Goal: Find specific page/section: Find specific page/section

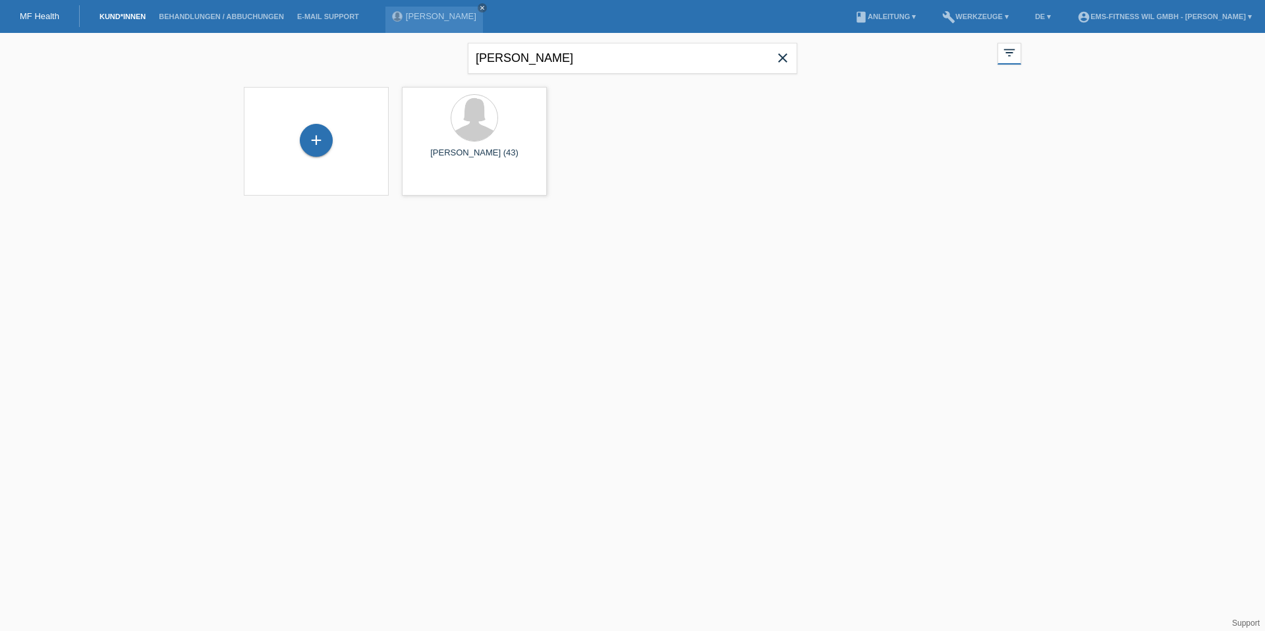
click at [794, 62] on span "close" at bounding box center [783, 59] width 26 height 20
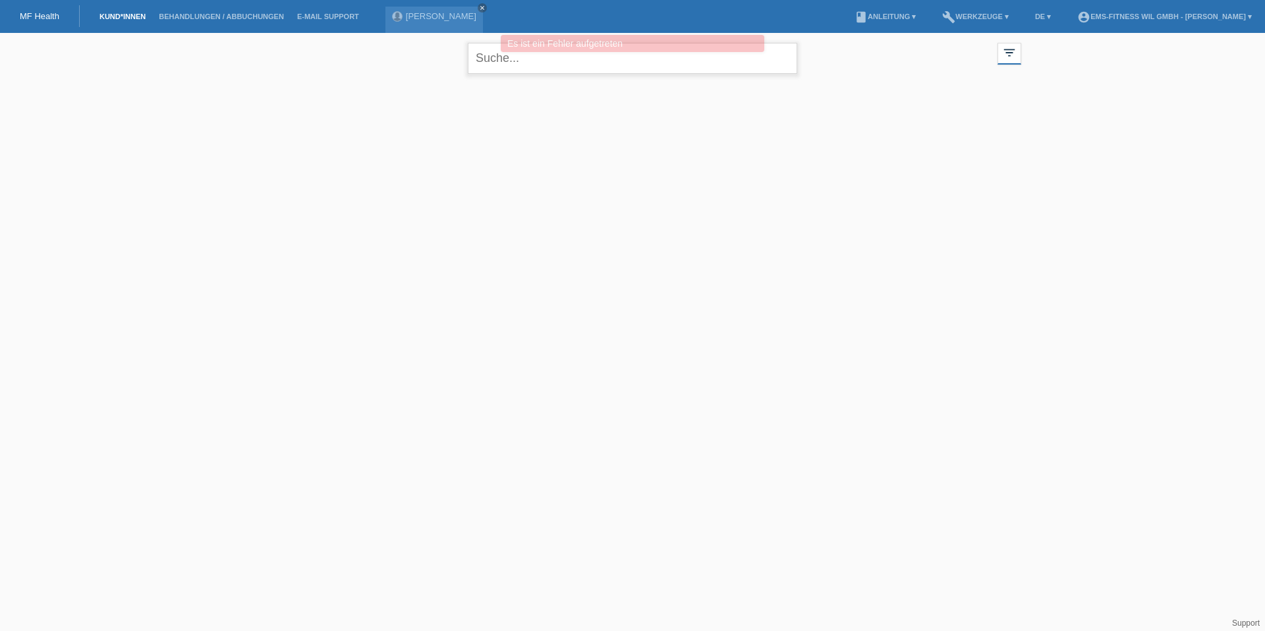
click at [667, 64] on input "text" at bounding box center [632, 58] width 329 height 31
type input "semire"
click at [580, 65] on input "text" at bounding box center [632, 58] width 329 height 31
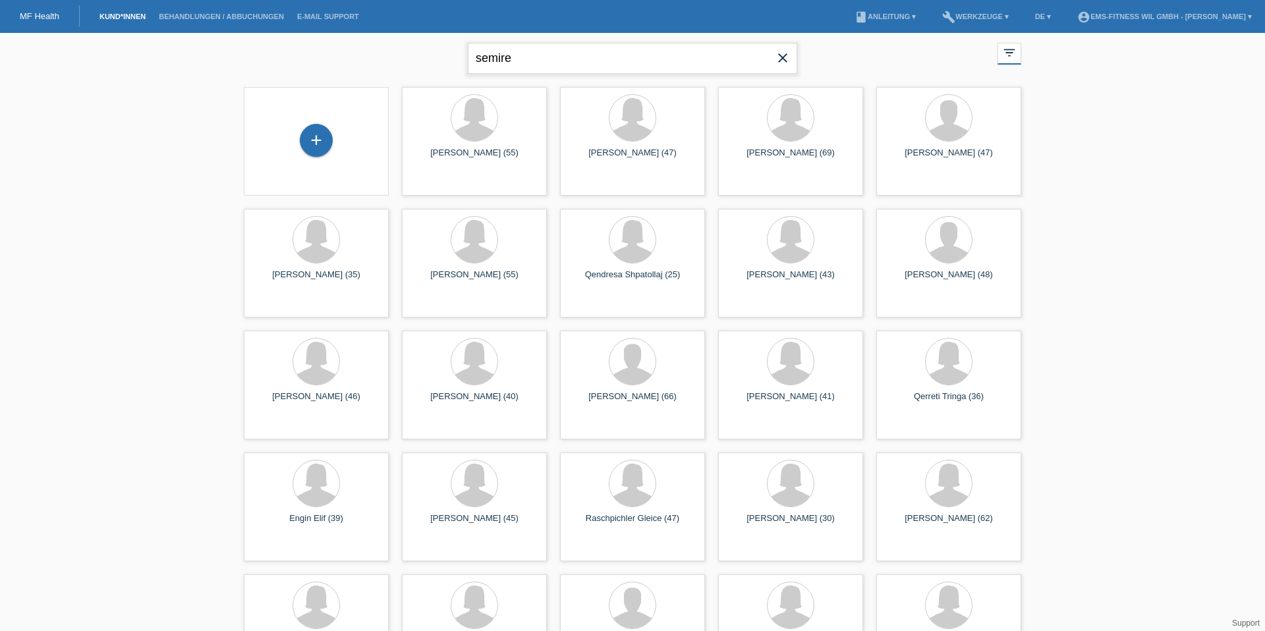
type input "semire"
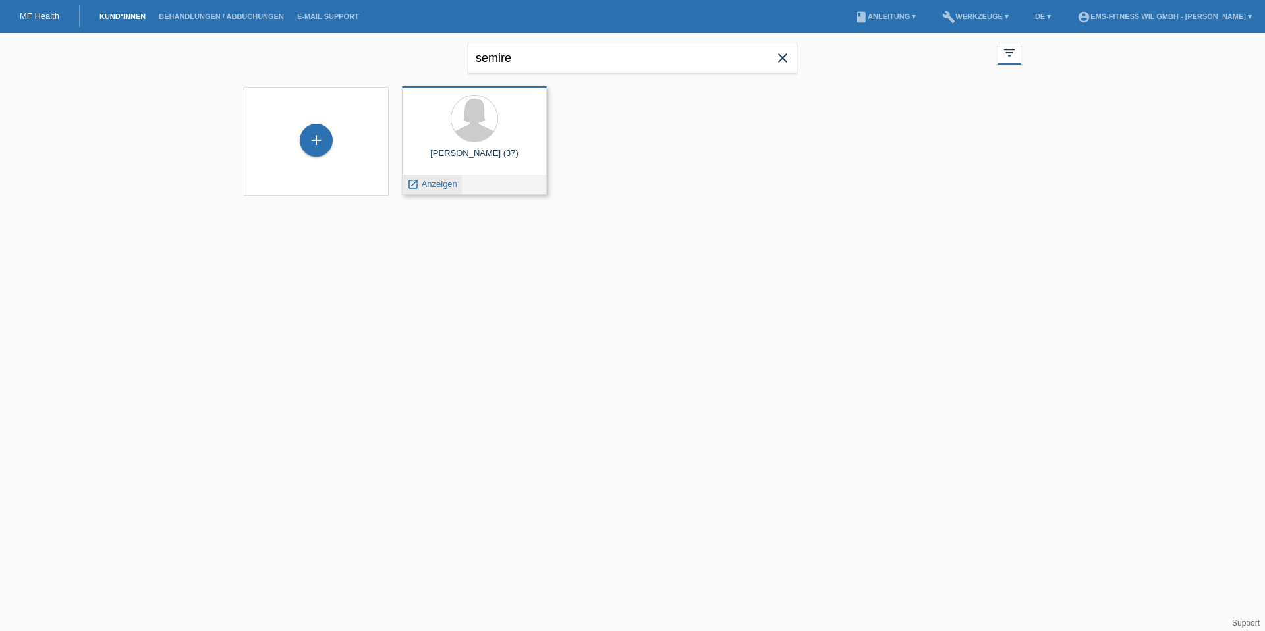
click at [428, 186] on span "Anzeigen" at bounding box center [440, 184] width 36 height 10
